Goal: Task Accomplishment & Management: Complete application form

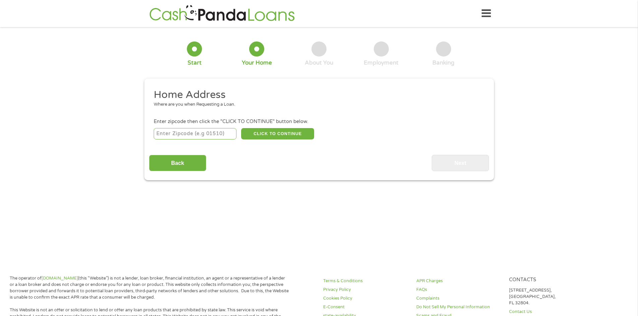
click at [205, 136] on input "number" at bounding box center [195, 133] width 83 height 11
type input "90291"
select select "[US_STATE]"
click at [216, 150] on div "Back Next" at bounding box center [319, 160] width 340 height 21
click at [264, 137] on button "CLICK TO CONTINUE" at bounding box center [277, 133] width 73 height 11
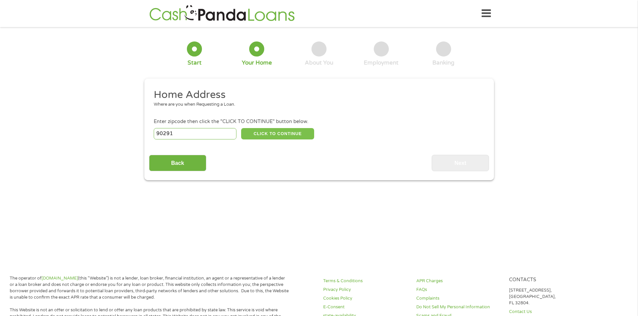
type input "90291"
type input "[GEOGRAPHIC_DATA]"
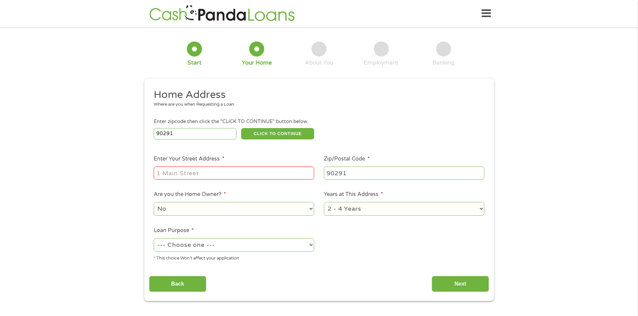
drag, startPoint x: 238, startPoint y: 170, endPoint x: 233, endPoint y: 174, distance: 6.4
click at [238, 170] on input "Enter Your Street Address *" at bounding box center [234, 173] width 160 height 13
type input "[STREET_ADDRESS][PERSON_NAME]"
click at [349, 208] on select "1 Year or less 1 - 2 Years 2 - 4 Years Over 4 Years" at bounding box center [404, 209] width 160 height 14
select select "60months"
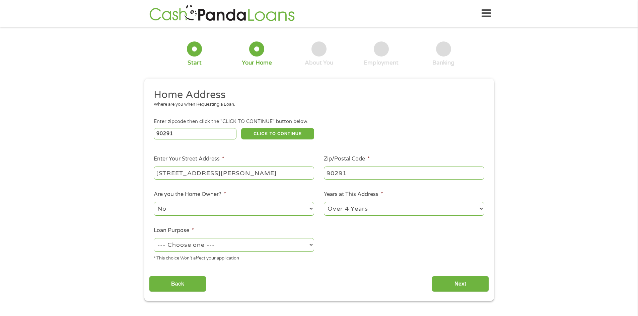
click at [324, 202] on select "1 Year or less 1 - 2 Years 2 - 4 Years Over 4 Years" at bounding box center [404, 209] width 160 height 14
click at [231, 244] on select "--- Choose one --- Pay Bills Debt Consolidation Home Improvement Major Purchase…" at bounding box center [234, 245] width 160 height 14
click at [154, 238] on select "--- Choose one --- Pay Bills Debt Consolidation Home Improvement Major Purchase…" at bounding box center [234, 245] width 160 height 14
click at [251, 250] on select "--- Choose one --- Pay Bills Debt Consolidation Home Improvement Major Purchase…" at bounding box center [234, 245] width 160 height 14
select select "medicalexpenses"
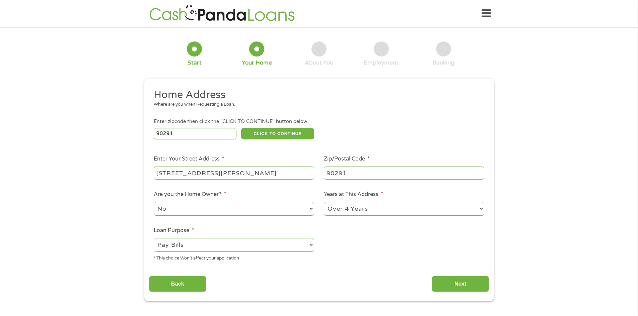
click at [154, 238] on select "--- Choose one --- Pay Bills Debt Consolidation Home Improvement Major Purchase…" at bounding box center [234, 245] width 160 height 14
click at [451, 276] on div "Back Next" at bounding box center [319, 281] width 340 height 21
click at [453, 283] on input "Next" at bounding box center [460, 284] width 57 height 16
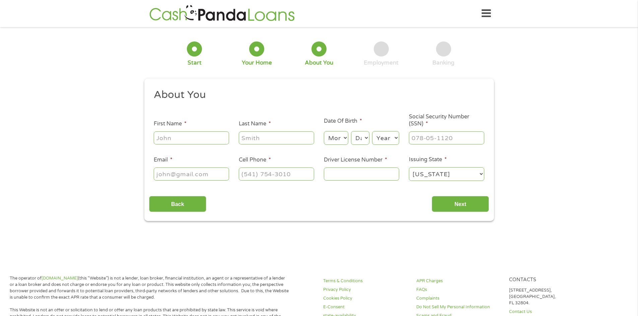
click at [190, 138] on input "First Name *" at bounding box center [191, 138] width 75 height 13
type input "Yeenon"
type input "koren"
type input "[EMAIL_ADDRESS][DOMAIN_NAME]"
type input "[PHONE_NUMBER]"
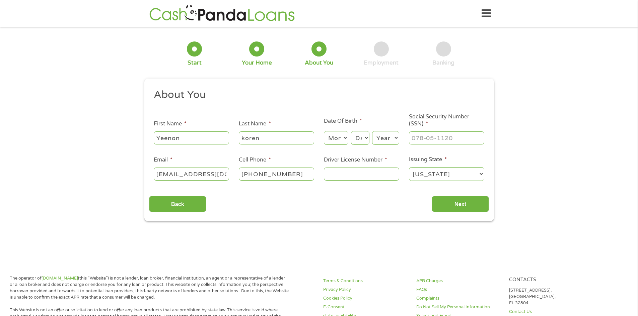
click at [333, 139] on select "Month 1 2 3 4 5 6 7 8 9 10 11 12" at bounding box center [336, 138] width 24 height 14
select select "1"
click at [324, 131] on select "Month 1 2 3 4 5 6 7 8 9 10 11 12" at bounding box center [336, 138] width 24 height 14
click at [354, 137] on select "Day 1 2 3 4 5 6 7 8 9 10 11 12 13 14 15 16 17 18 19 20 21 22 23 24 25 26 27 28 …" at bounding box center [360, 138] width 18 height 14
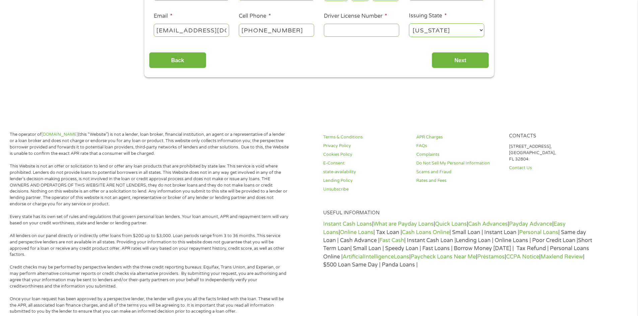
scroll to position [33, 0]
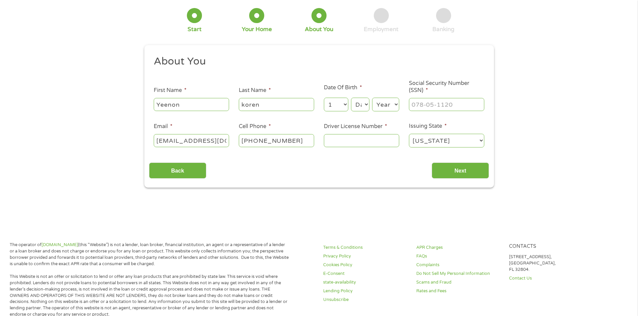
click at [361, 105] on select "Day 1 2 3 4 5 6 7 8 9 10 11 12 13 14 15 16 17 18 19 20 21 22 23 24 25 26 27 28 …" at bounding box center [360, 105] width 18 height 14
select select "19"
click at [351, 98] on select "Day 1 2 3 4 5 6 7 8 9 10 11 12 13 14 15 16 17 18 19 20 21 22 23 24 25 26 27 28 …" at bounding box center [360, 105] width 18 height 14
click at [381, 102] on select "Year [DATE] 2006 2005 2004 2003 2002 2001 2000 1999 1998 1997 1996 1995 1994 19…" at bounding box center [385, 105] width 27 height 14
select select "2007"
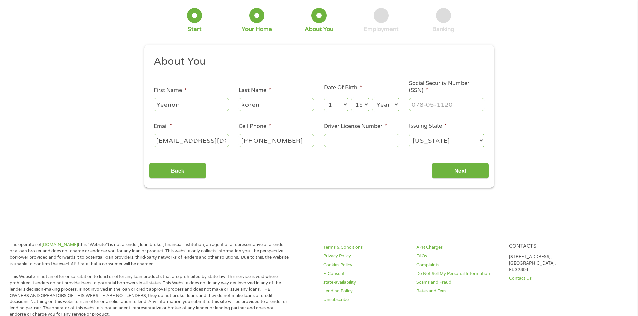
click at [372, 98] on select "Year [DATE] 2006 2005 2004 2003 2002 2001 2000 1999 1998 1997 1996 1995 1994 19…" at bounding box center [385, 105] width 27 height 14
click at [431, 105] on input "___-__-____" at bounding box center [446, 104] width 75 height 13
type input "618-61-9988"
click at [341, 138] on input "Driver License Number *" at bounding box center [361, 140] width 75 height 13
click at [364, 145] on input "Driver License Number *" at bounding box center [361, 140] width 75 height 13
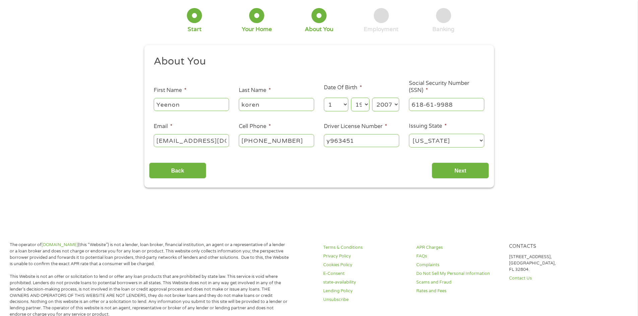
type input "y963451"
click at [264, 141] on input "[PHONE_NUMBER]" at bounding box center [276, 140] width 75 height 13
type input "[PHONE_NUMBER]"
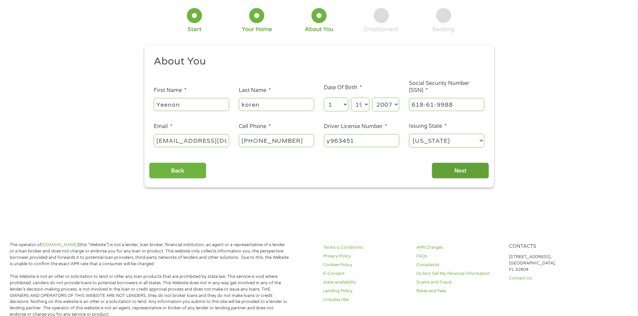
click at [461, 171] on input "Next" at bounding box center [460, 171] width 57 height 16
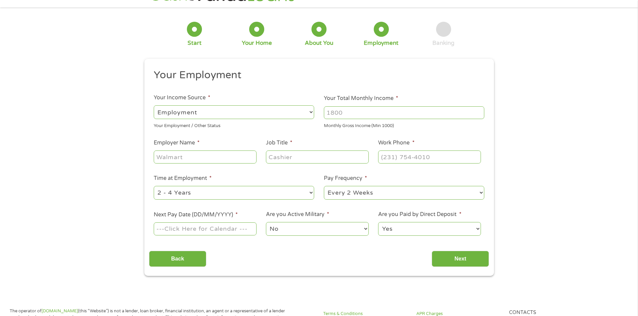
scroll to position [0, 0]
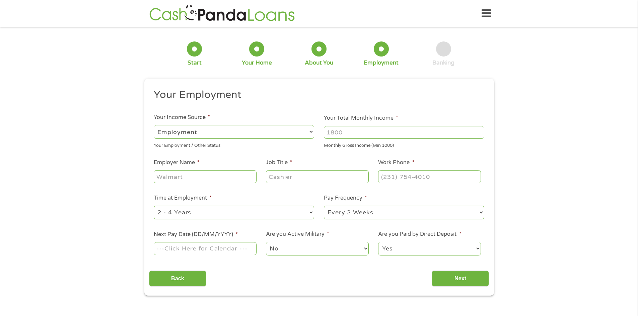
click at [207, 135] on select "--- Choose one --- Employment [DEMOGRAPHIC_DATA] Benefits" at bounding box center [234, 132] width 160 height 14
click at [154, 125] on select "--- Choose one --- Employment [DEMOGRAPHIC_DATA] Benefits" at bounding box center [234, 132] width 160 height 14
click at [357, 134] on input "Your Total Monthly Income *" at bounding box center [404, 132] width 160 height 13
type input "1950"
click at [196, 176] on input "Employer Name *" at bounding box center [205, 176] width 102 height 13
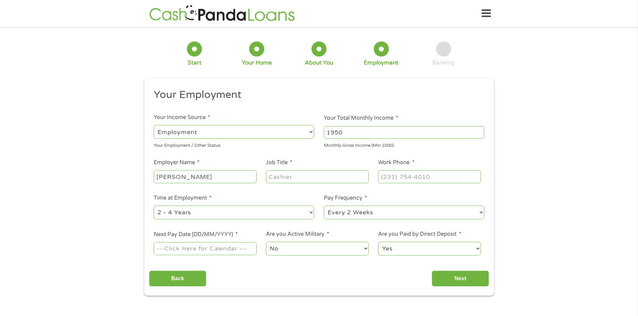
type input "[PERSON_NAME]"
click at [307, 182] on input "Job Title *" at bounding box center [317, 176] width 102 height 13
type input "M"
type input "Mover"
click at [397, 176] on input "(___) ___-____" at bounding box center [429, 176] width 102 height 13
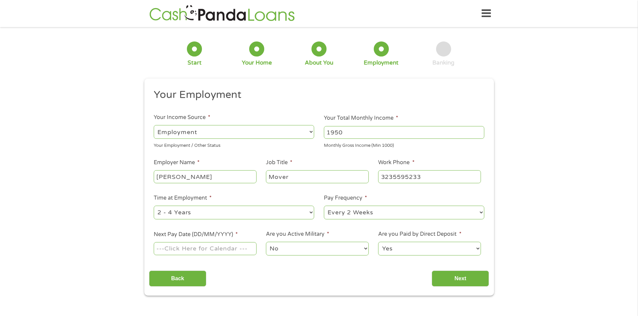
type input "[PHONE_NUMBER]"
click at [250, 217] on select "--- Choose one --- 1 Year or less 1 - 2 Years 2 - 4 Years Over 4 Years" at bounding box center [234, 213] width 160 height 14
select select "60months"
click at [154, 206] on select "--- Choose one --- 1 Year or less 1 - 2 Years 2 - 4 Years Over 4 Years" at bounding box center [234, 213] width 160 height 14
click at [381, 213] on select "--- Choose one --- Every 2 Weeks Every Week Monthly Semi-Monthly" at bounding box center [404, 213] width 160 height 14
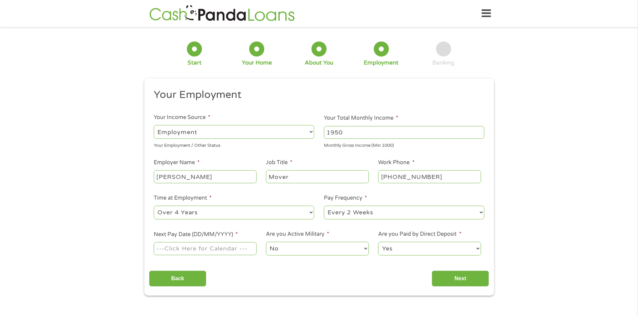
select select "monthly"
click at [324, 206] on select "--- Choose one --- Every 2 Weeks Every Week Monthly Semi-Monthly" at bounding box center [404, 213] width 160 height 14
click at [194, 247] on input "Next Pay Date (DD/MM/YYYY) *" at bounding box center [205, 248] width 102 height 13
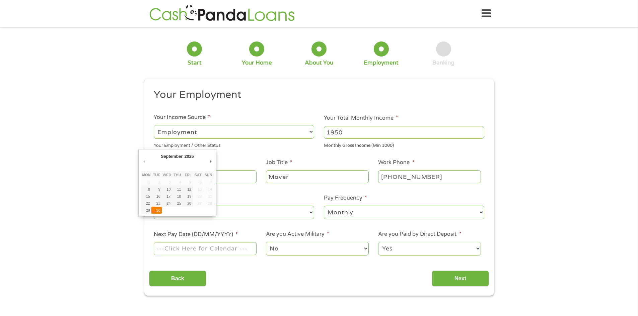
type input "[DATE]"
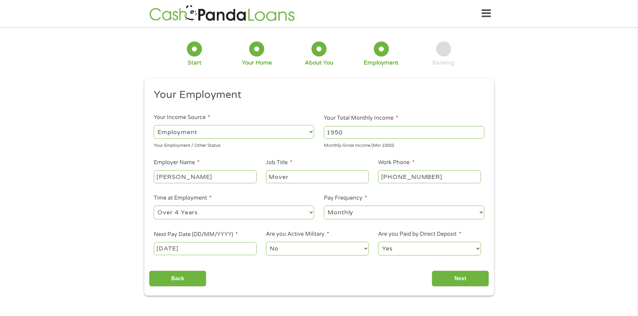
click at [300, 250] on select "No Yes" at bounding box center [317, 249] width 102 height 14
click at [266, 242] on select "No Yes" at bounding box center [317, 249] width 102 height 14
click at [439, 250] on select "Yes No" at bounding box center [429, 249] width 102 height 14
click at [378, 242] on select "Yes No" at bounding box center [429, 249] width 102 height 14
click at [422, 249] on select "Yes No" at bounding box center [429, 249] width 102 height 14
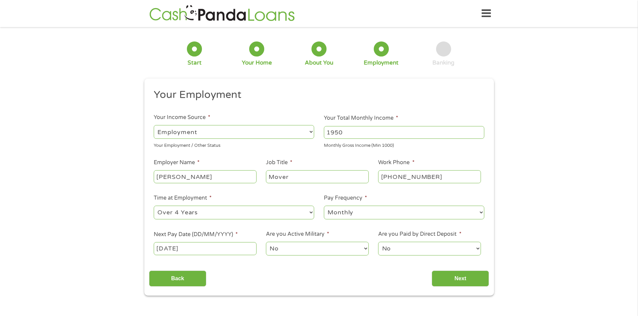
select select "1"
click at [378, 242] on select "Yes No" at bounding box center [429, 249] width 102 height 14
click at [454, 281] on input "Next" at bounding box center [460, 279] width 57 height 16
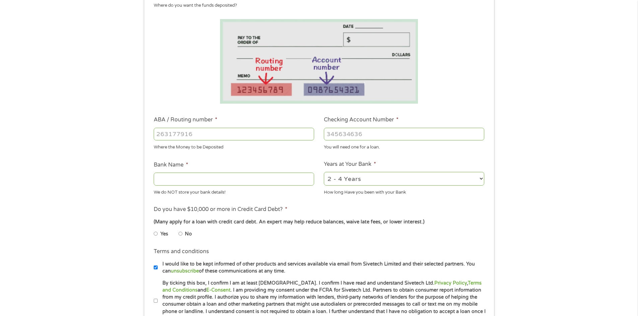
scroll to position [100, 0]
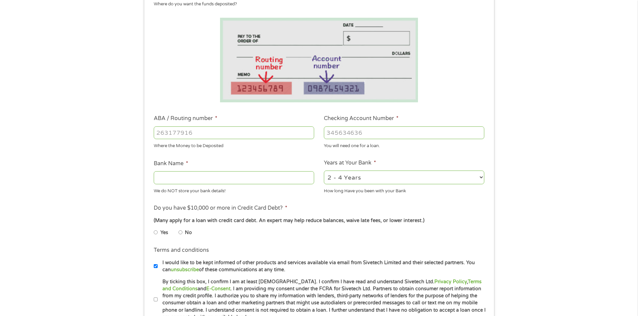
click at [230, 129] on input "ABA / Routing number *" at bounding box center [234, 133] width 160 height 13
click at [367, 133] on input "Checking Account Number *" at bounding box center [404, 133] width 160 height 13
click at [366, 130] on input "Checking Account Number *" at bounding box center [404, 133] width 160 height 13
click at [428, 135] on input "Checking Account Number *" at bounding box center [404, 133] width 160 height 13
click at [427, 135] on input "Checking Account Number *" at bounding box center [404, 133] width 160 height 13
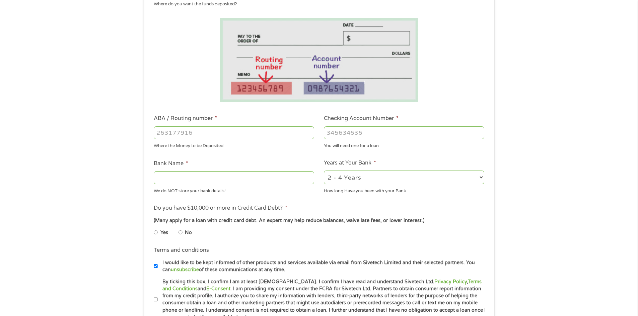
click at [425, 136] on input "Checking Account Number *" at bounding box center [404, 133] width 160 height 13
type input "6898486789"
click at [192, 139] on div at bounding box center [234, 132] width 160 height 15
click at [179, 131] on input "ABA / Routing number *" at bounding box center [234, 133] width 160 height 13
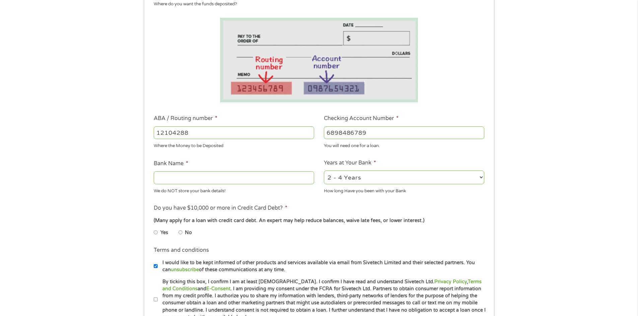
type input "121042882"
type input "[PERSON_NAME] FARGO BANK NA"
type input "121042882"
click at [179, 234] on input "No" at bounding box center [180, 232] width 4 height 11
radio input "true"
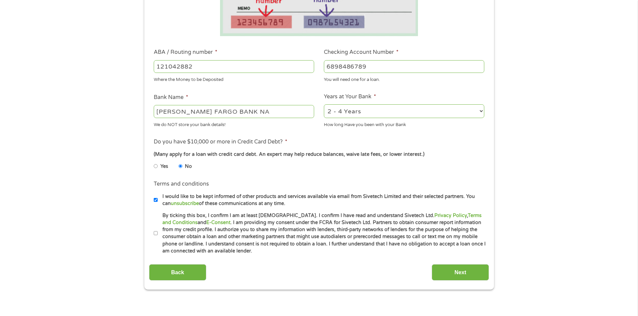
scroll to position [167, 0]
click at [155, 230] on input "By ticking this box, I confirm I am at least [DEMOGRAPHIC_DATA]. I confirm I ha…" at bounding box center [156, 233] width 4 height 11
checkbox input "true"
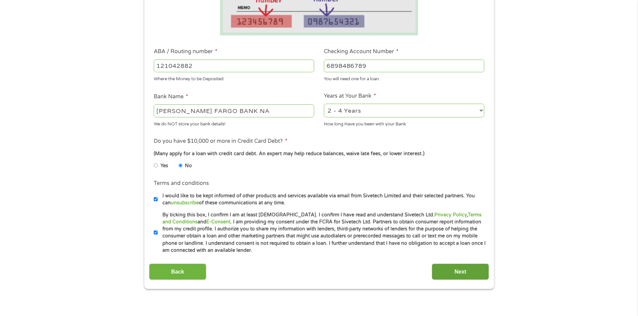
click at [453, 270] on input "Next" at bounding box center [460, 272] width 57 height 16
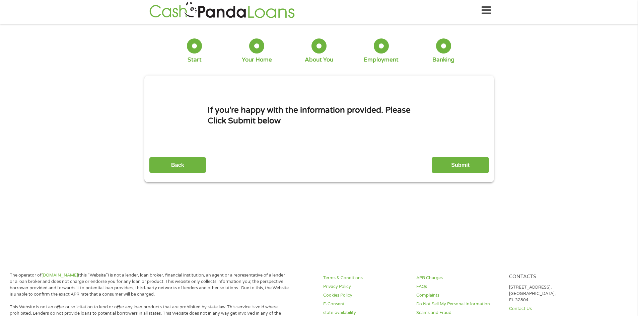
scroll to position [0, 0]
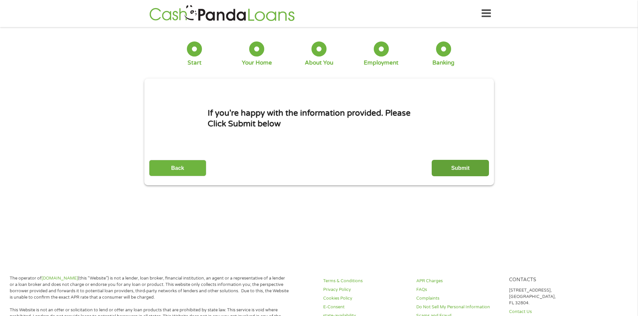
click at [463, 168] on input "Submit" at bounding box center [460, 168] width 57 height 16
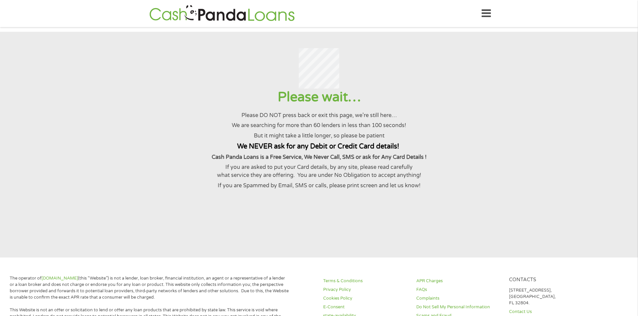
click at [149, 54] on div at bounding box center [318, 68] width 621 height 41
